Goal: Task Accomplishment & Management: Use online tool/utility

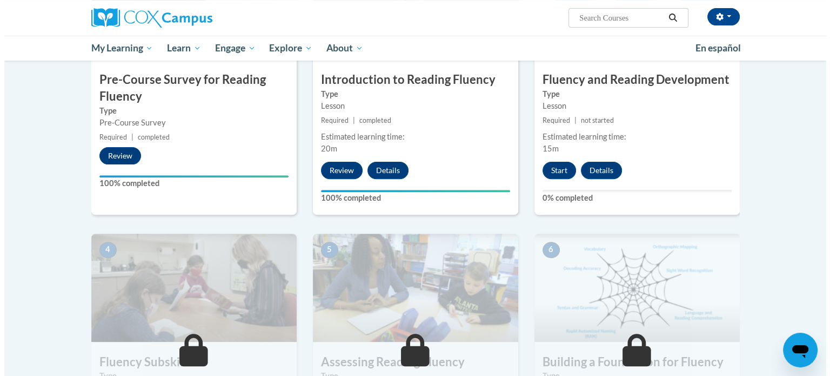
scroll to position [346, 0]
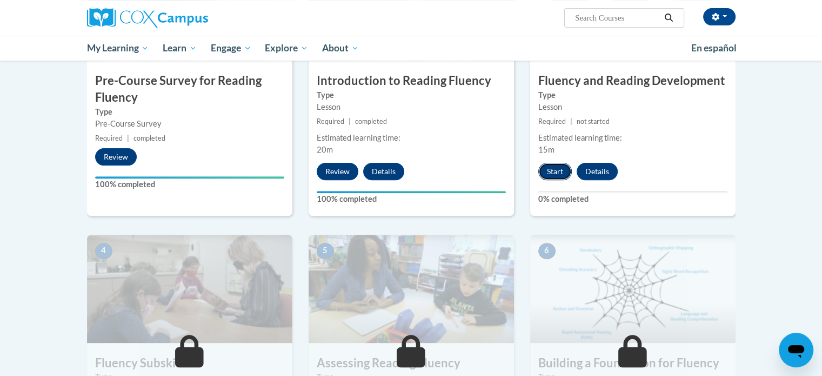
click at [548, 177] on button "Start" at bounding box center [555, 171] width 34 height 17
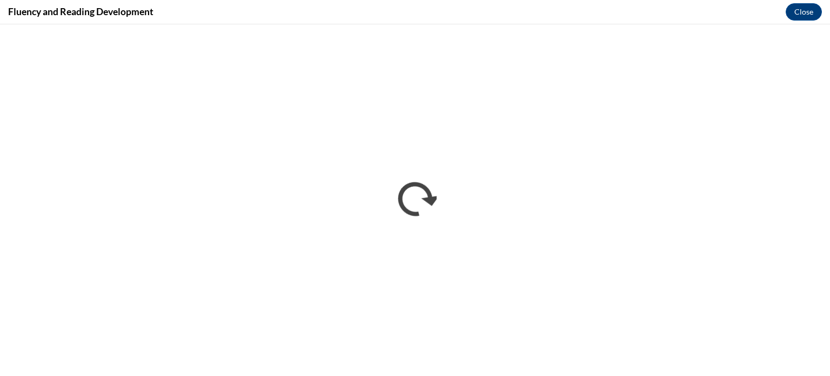
scroll to position [0, 0]
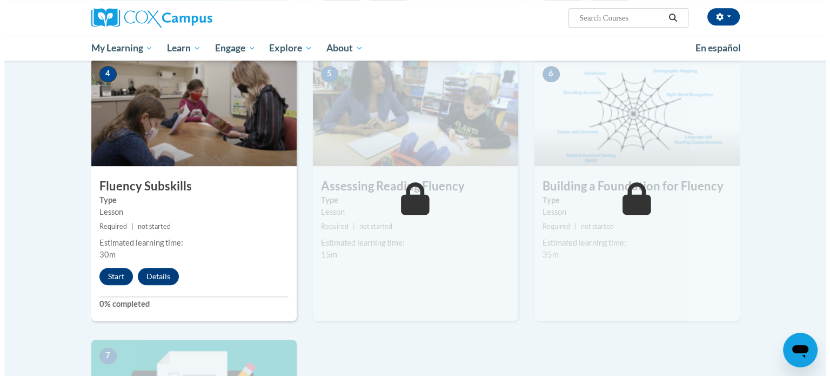
scroll to position [525, 0]
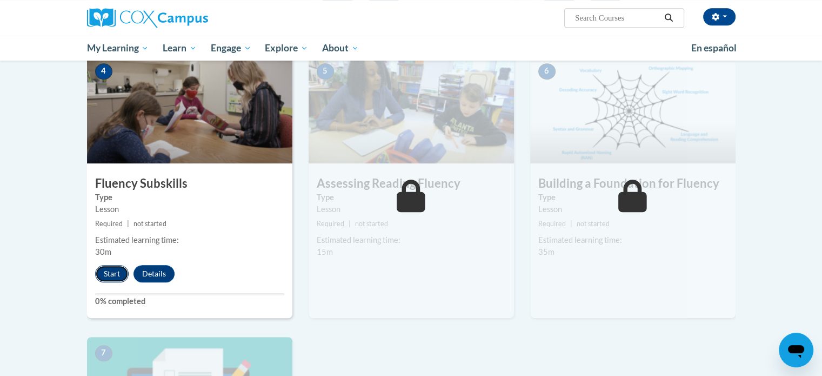
click at [106, 267] on button "Start" at bounding box center [112, 273] width 34 height 17
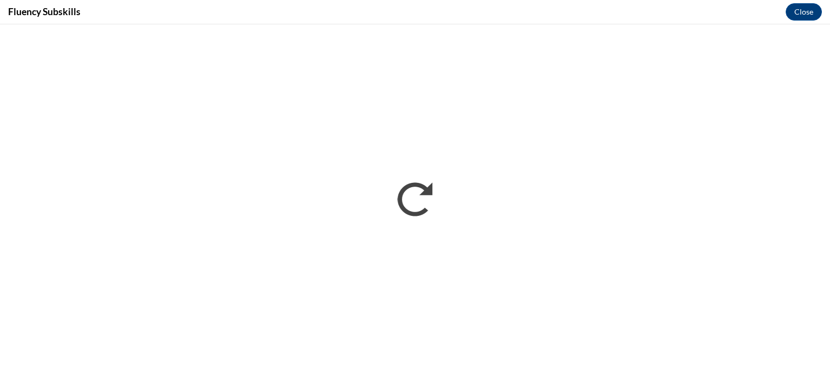
scroll to position [0, 0]
